Goal: Transaction & Acquisition: Obtain resource

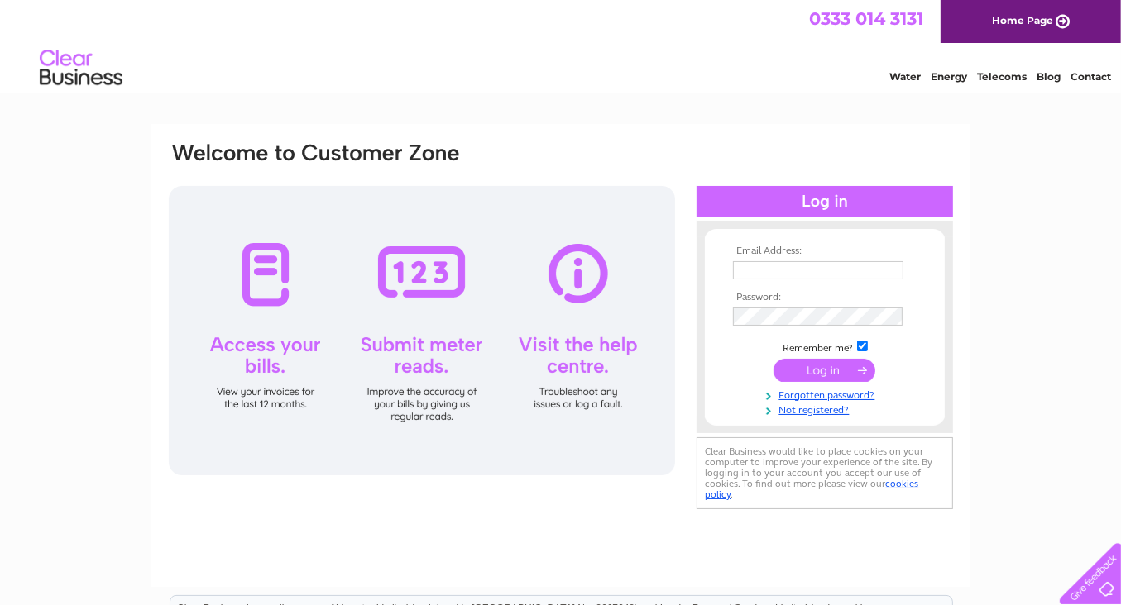
click at [773, 267] on input "text" at bounding box center [818, 270] width 170 height 18
type input "thearisaighotel@gmail.com"
click at [791, 367] on input "submit" at bounding box center [824, 370] width 102 height 23
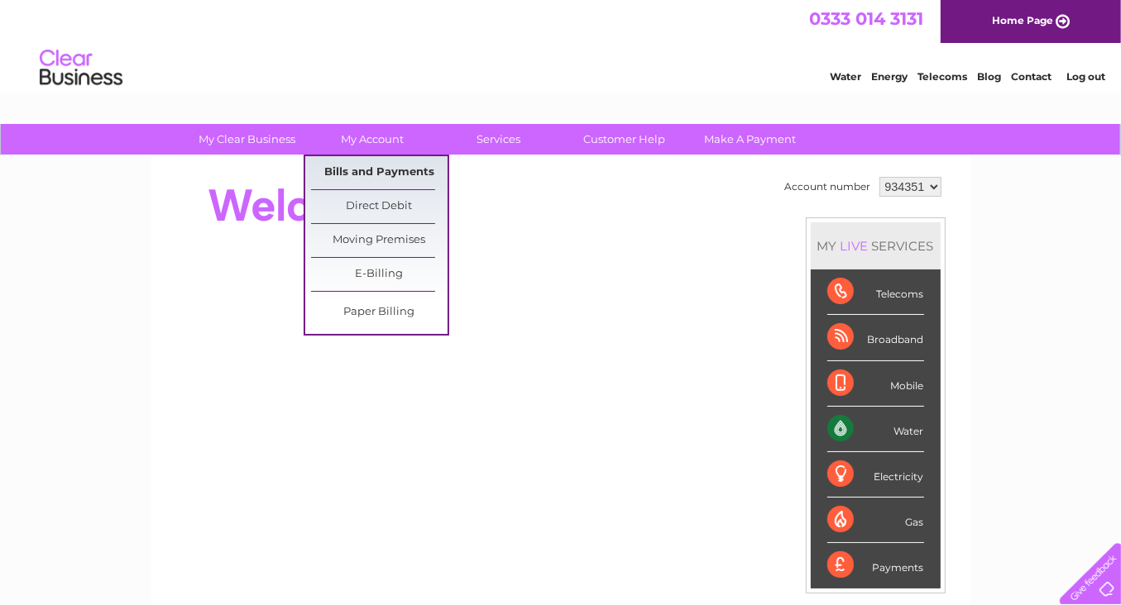
click at [360, 165] on link "Bills and Payments" at bounding box center [379, 172] width 136 height 33
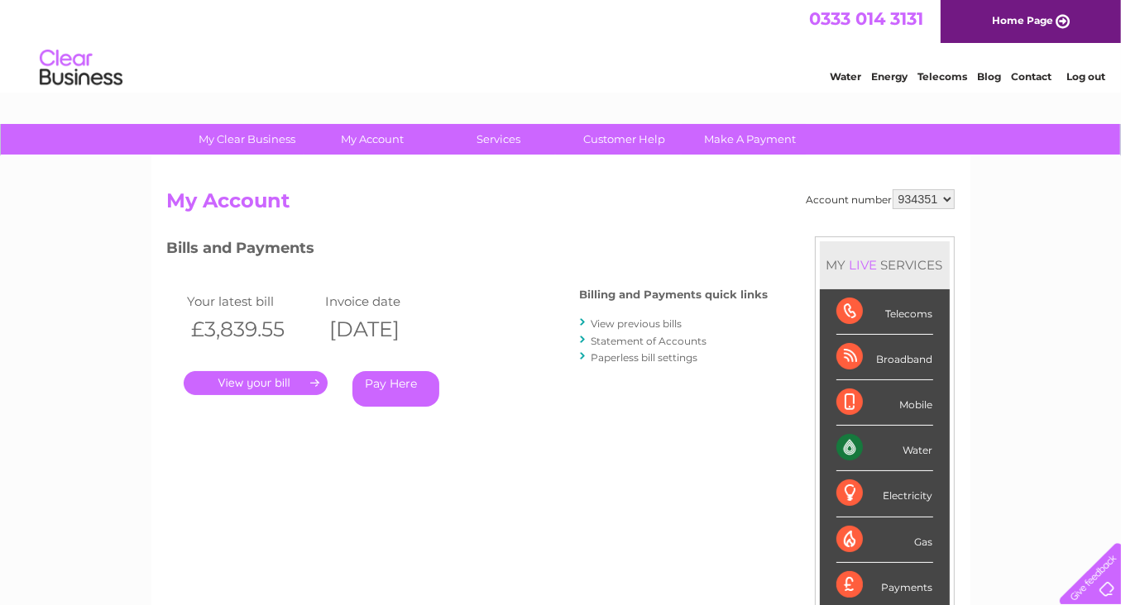
click at [267, 388] on link "." at bounding box center [256, 383] width 144 height 24
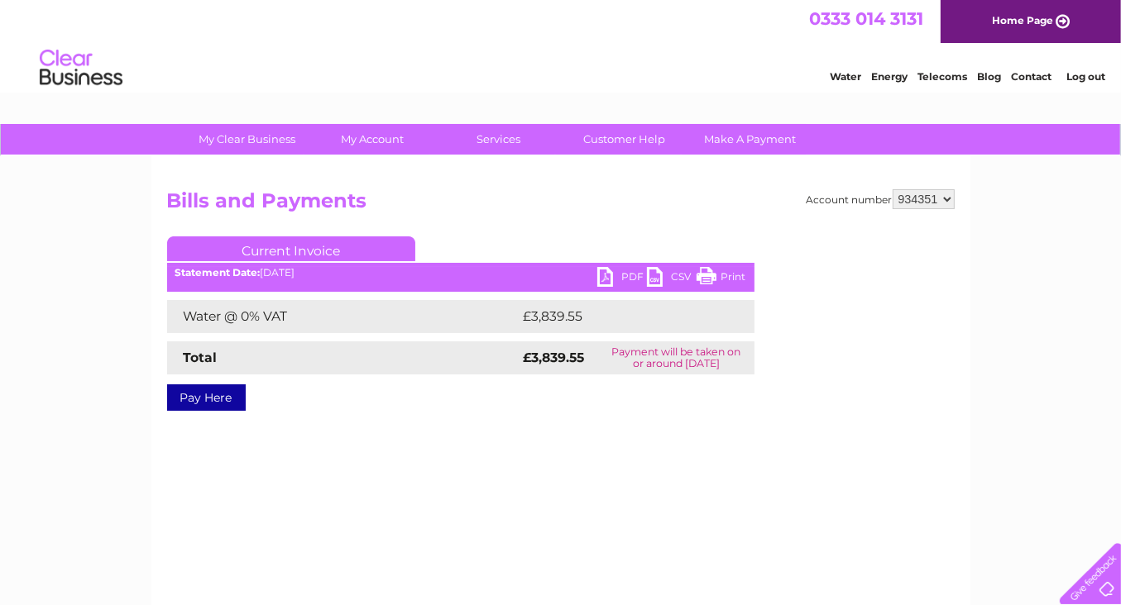
click at [604, 270] on link "PDF" at bounding box center [622, 279] width 50 height 24
click at [447, 218] on h2 "Bills and Payments" at bounding box center [560, 204] width 787 height 31
